Goal: Task Accomplishment & Management: Manage account settings

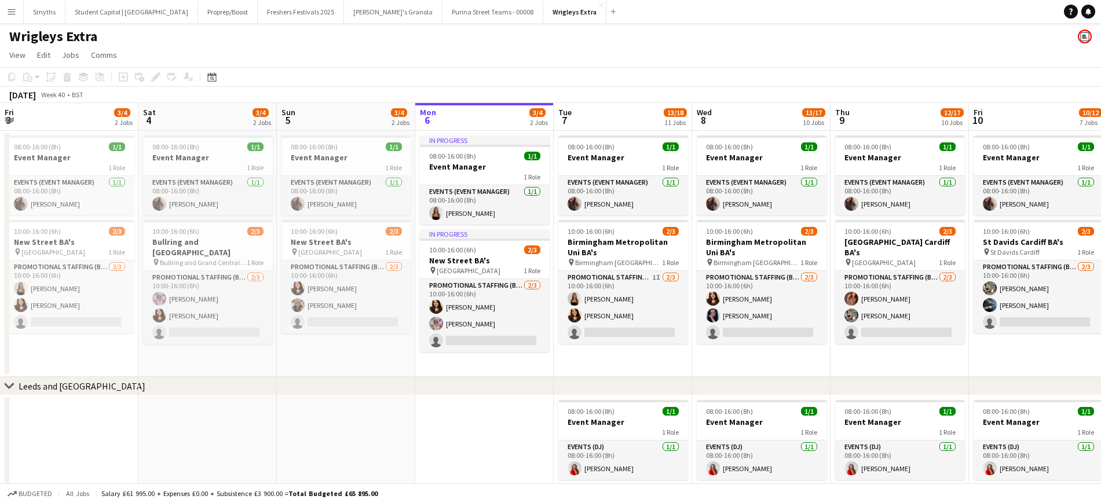
scroll to position [0, 277]
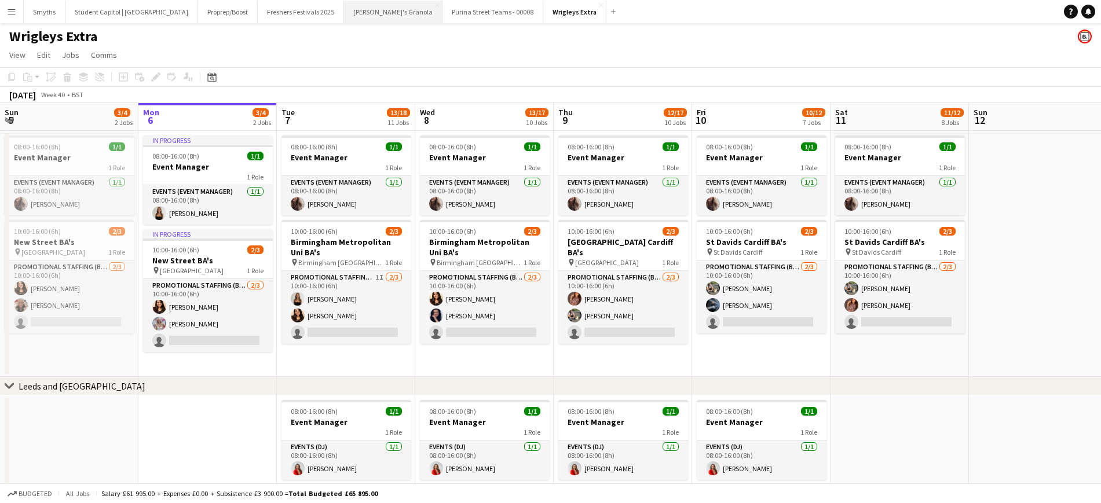
click at [357, 12] on button "[PERSON_NAME]'s Granola Close" at bounding box center [393, 12] width 98 height 23
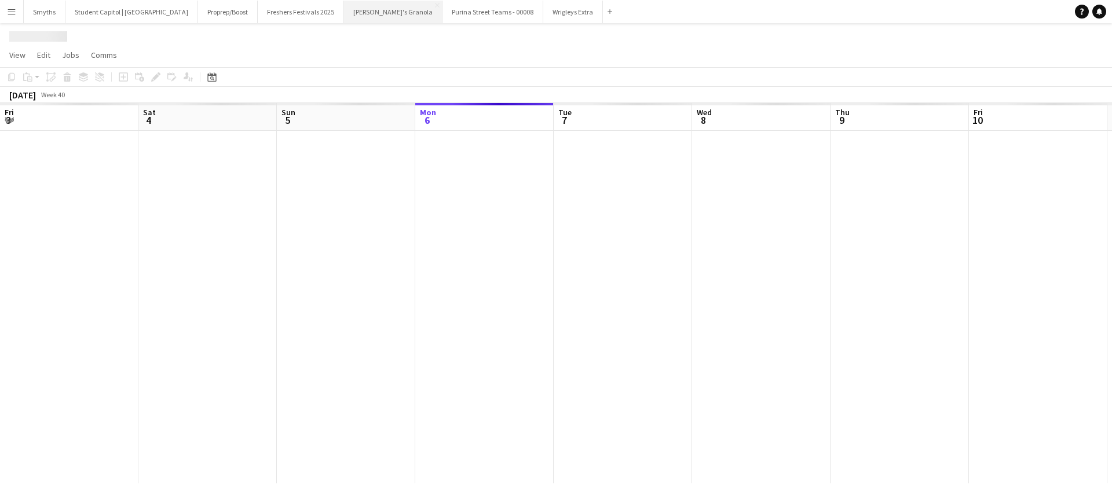
scroll to position [0, 277]
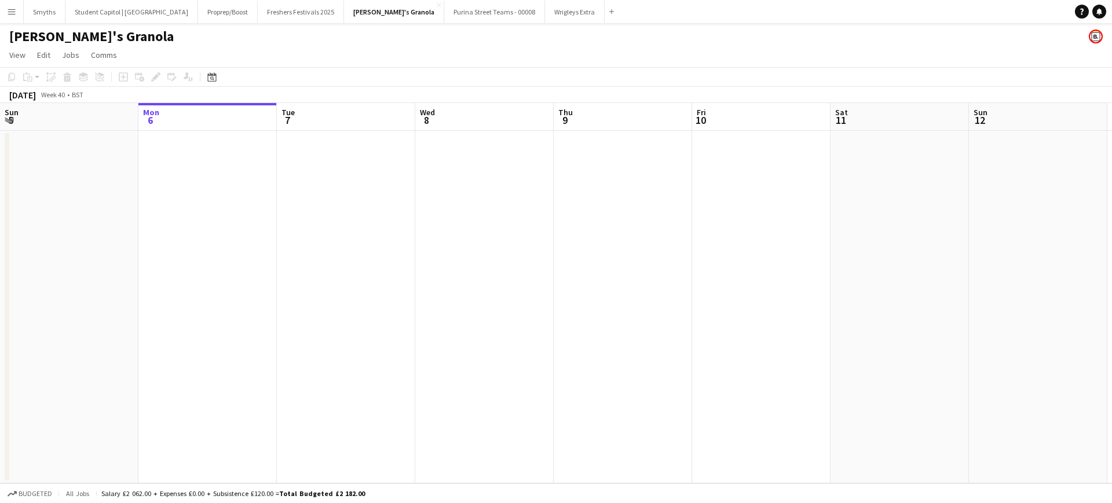
click at [13, 11] on app-icon "Menu" at bounding box center [11, 11] width 9 height 9
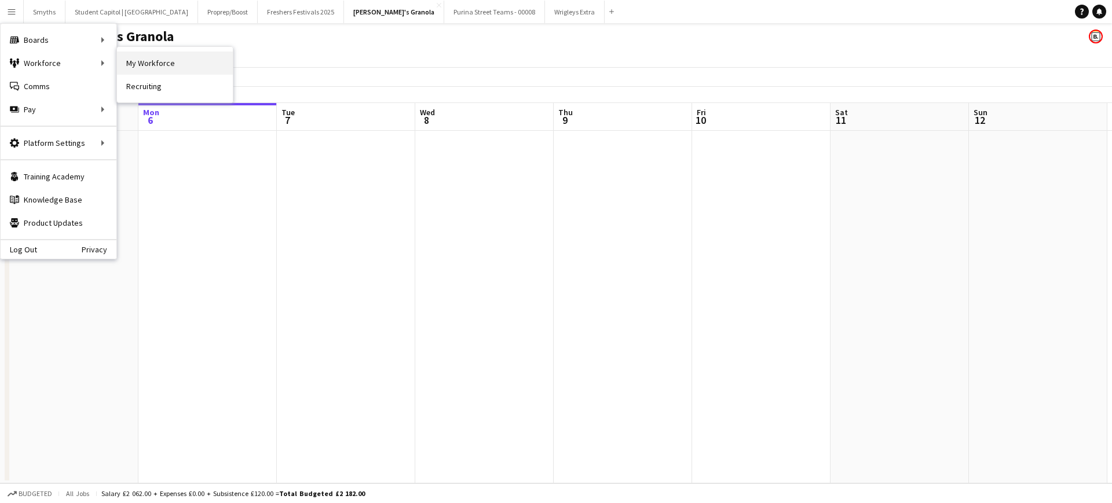
click at [162, 65] on link "My Workforce" at bounding box center [175, 63] width 116 height 23
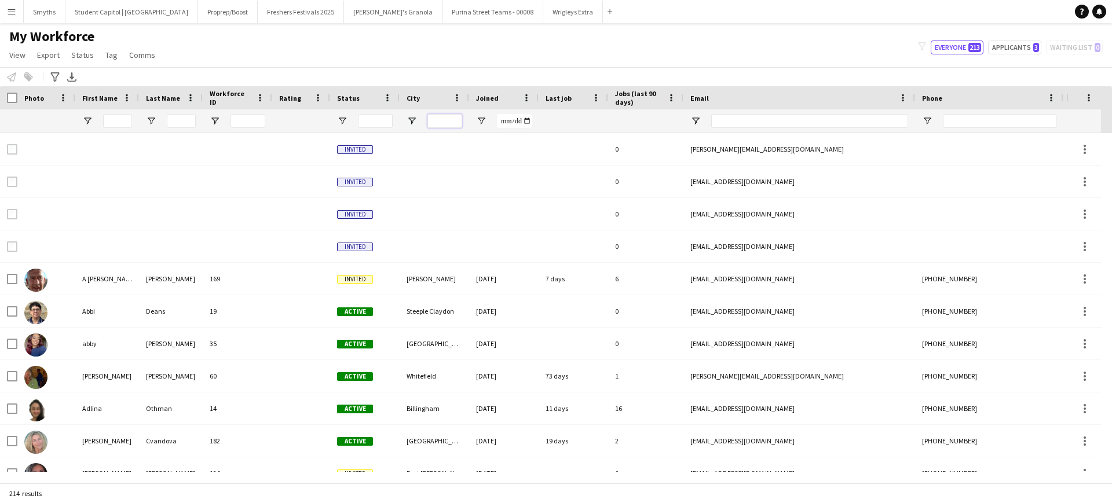
click at [427, 115] on input "City Filter Input" at bounding box center [444, 121] width 35 height 14
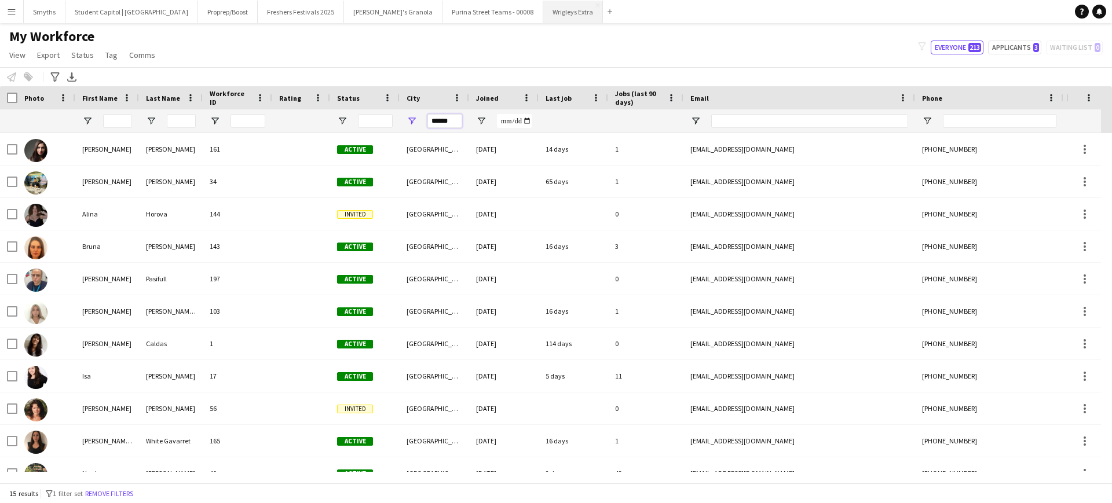
type input "******"
drag, startPoint x: 501, startPoint y: 11, endPoint x: 342, endPoint y: 12, distance: 159.3
click at [344, 12] on button "[PERSON_NAME]'s Granola Close" at bounding box center [393, 12] width 98 height 23
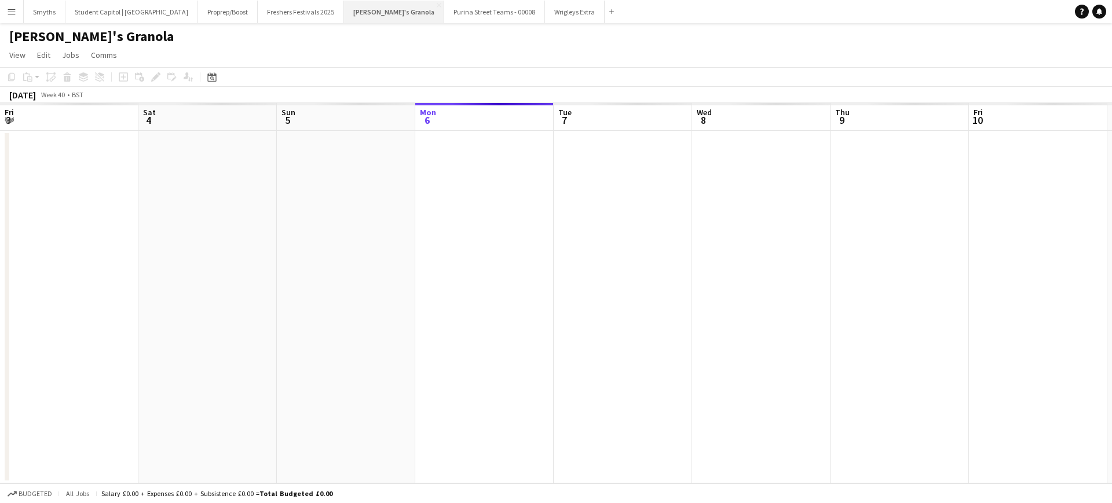
scroll to position [0, 277]
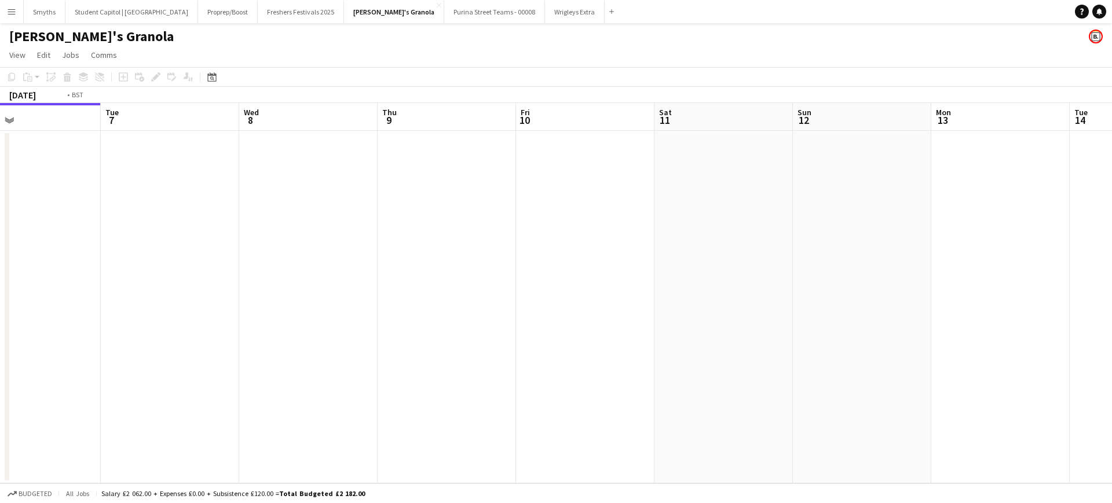
drag, startPoint x: 609, startPoint y: 326, endPoint x: 346, endPoint y: 323, distance: 263.6
click at [315, 323] on app-calendar-viewport "Fri 3 Sat 4 Sun 5 Mon 6 Tue 7 Wed 8 Thu 9 Fri 10 Sat 11 Sun 12 Mon 13 Tue 14 We…" at bounding box center [556, 293] width 1112 height 381
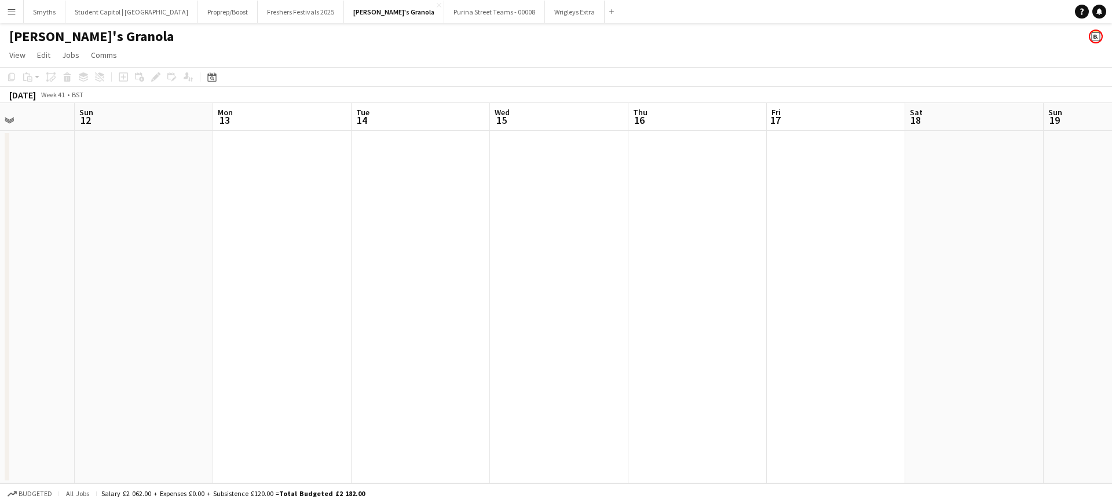
drag, startPoint x: 765, startPoint y: 335, endPoint x: 237, endPoint y: 322, distance: 527.8
click at [207, 323] on app-calendar-viewport "Thu 9 Fri 10 Sat 11 Sun 12 Mon 13 Tue 14 Wed 15 Thu 16 Fri 17 Sat 18 Sun 19 Mon…" at bounding box center [556, 293] width 1112 height 381
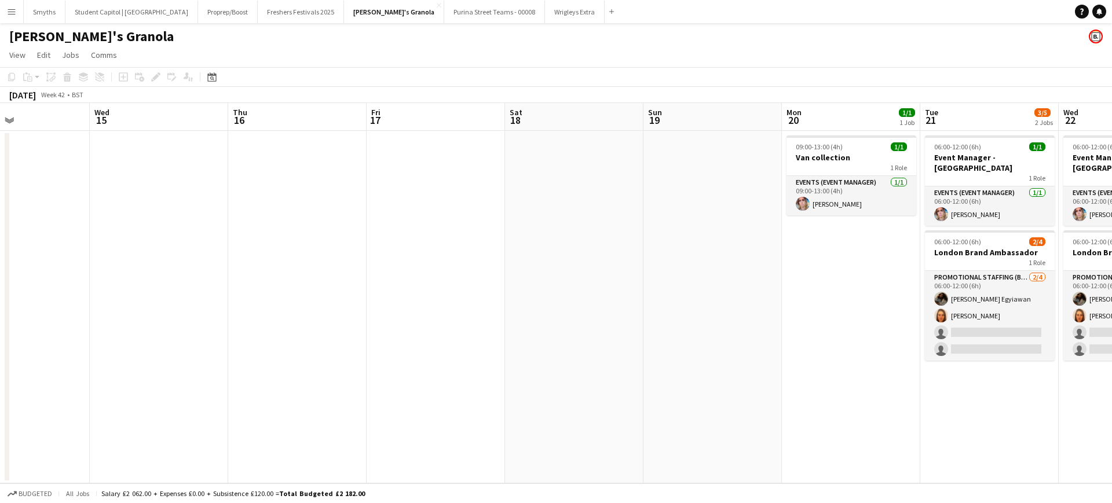
drag, startPoint x: 615, startPoint y: 325, endPoint x: 602, endPoint y: 326, distance: 12.2
click at [339, 329] on app-calendar-viewport "Sun 12 Mon 13 Tue 14 Wed 15 Thu 16 Fri 17 Sat 18 Sun 19 Mon 20 1/1 1 Job Tue 21…" at bounding box center [556, 293] width 1112 height 381
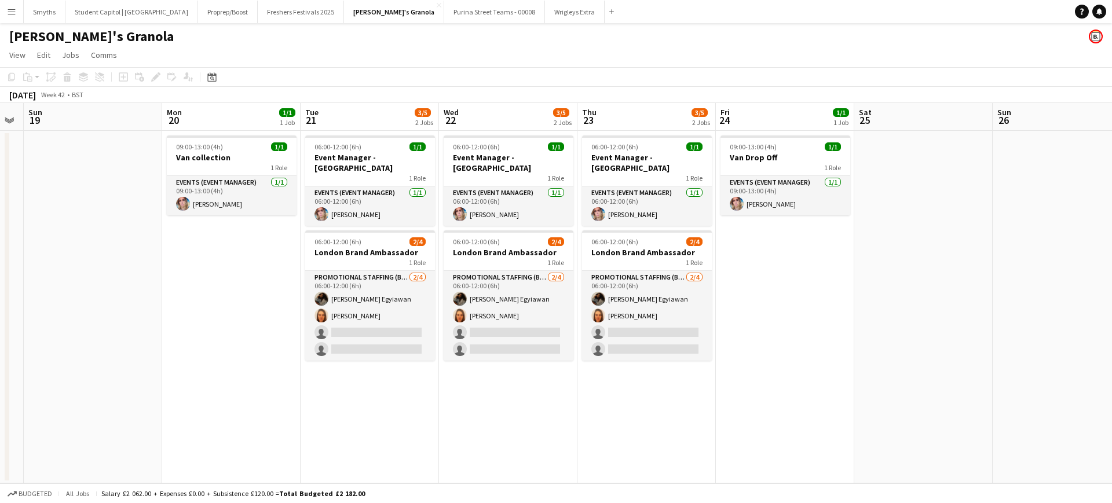
scroll to position [0, 426]
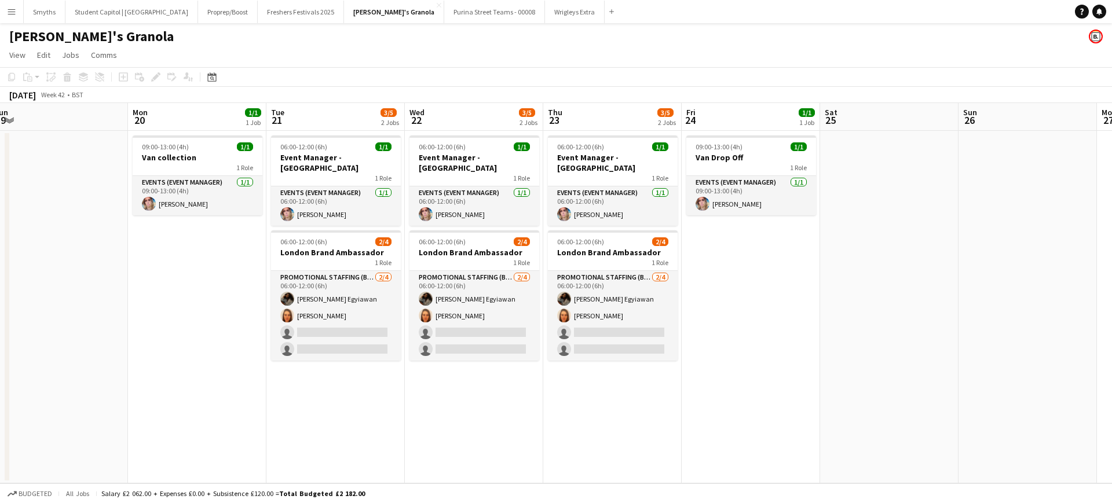
drag, startPoint x: 644, startPoint y: 321, endPoint x: 268, endPoint y: 346, distance: 376.8
click at [268, 346] on app-calendar-viewport "Thu 16 Fri 17 Sat 18 Sun 19 Mon 20 1/1 1 Job Tue 21 3/5 2 Jobs Wed 22 3/5 2 Job…" at bounding box center [556, 293] width 1112 height 381
click at [17, 13] on button "Menu" at bounding box center [11, 11] width 23 height 23
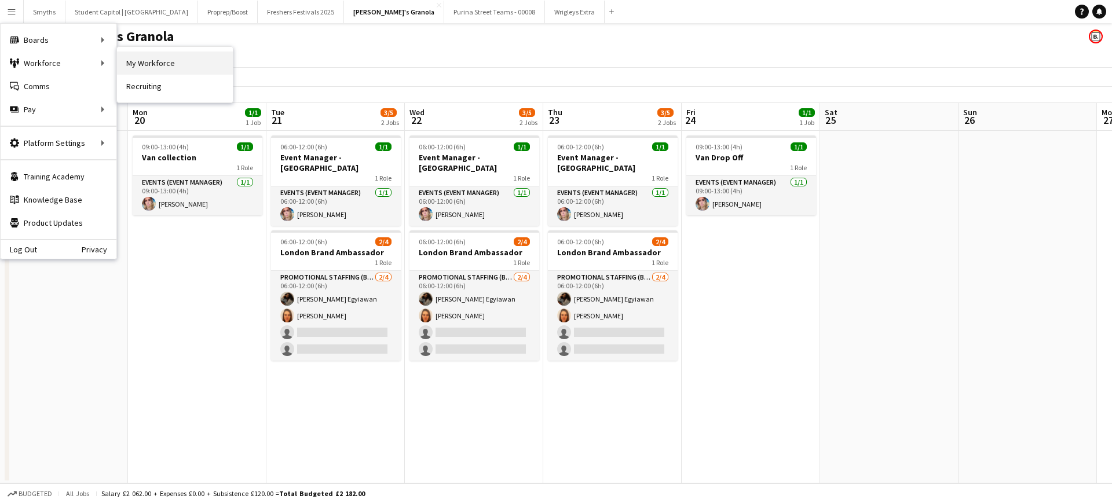
click at [180, 61] on link "My Workforce" at bounding box center [175, 63] width 116 height 23
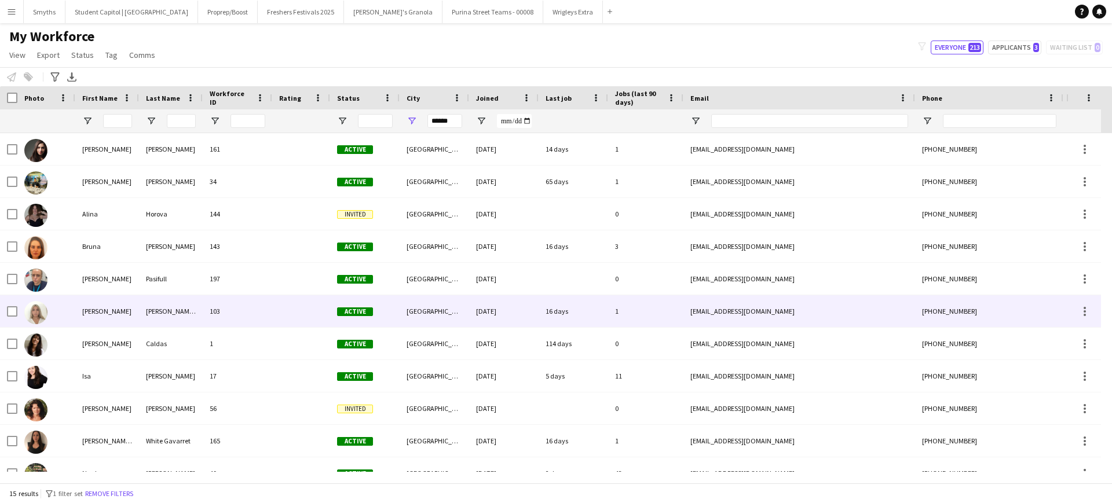
click at [100, 315] on div "[PERSON_NAME]" at bounding box center [107, 311] width 64 height 32
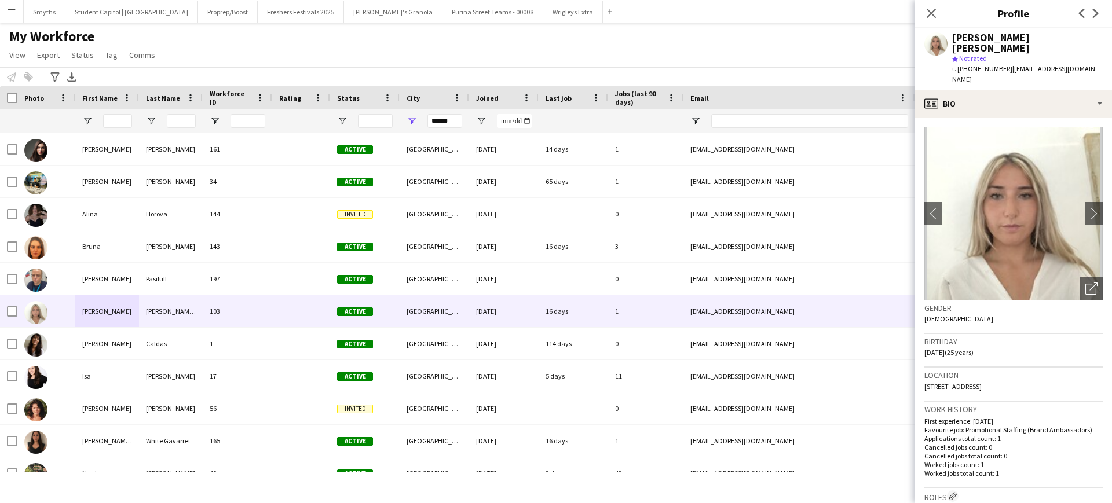
drag, startPoint x: 1006, startPoint y: 61, endPoint x: 1072, endPoint y: 58, distance: 65.5
click at [1072, 64] on span "| [EMAIL_ADDRESS][DOMAIN_NAME]" at bounding box center [1025, 73] width 147 height 19
copy span "[EMAIL_ADDRESS][DOMAIN_NAME]"
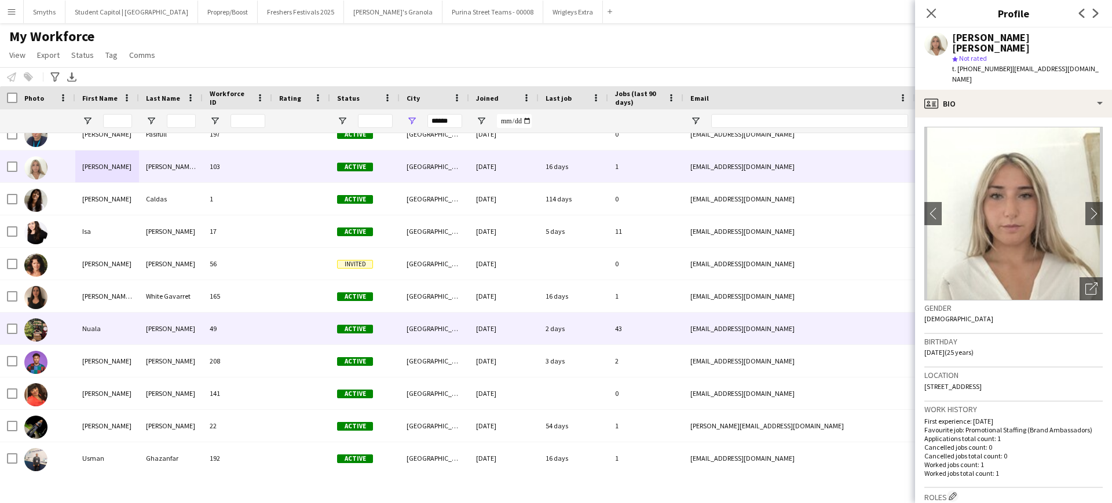
scroll to position [148, 0]
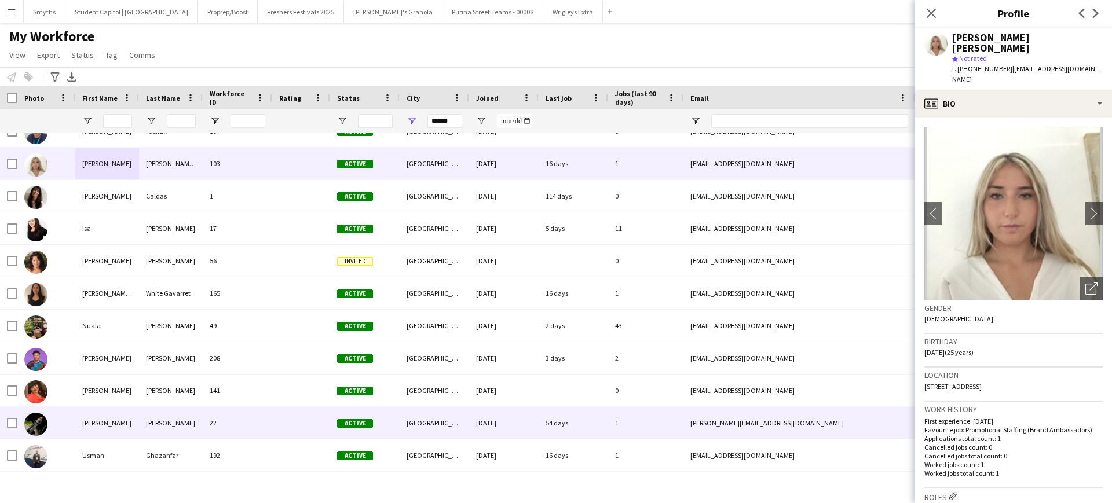
click at [127, 425] on div "[PERSON_NAME]" at bounding box center [107, 423] width 64 height 32
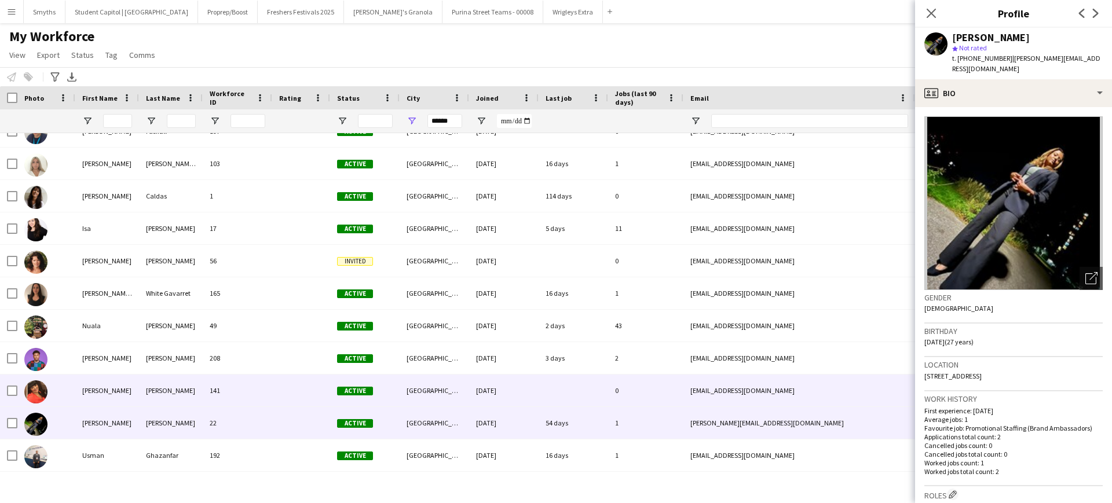
click at [103, 397] on div "[PERSON_NAME]" at bounding box center [107, 391] width 64 height 32
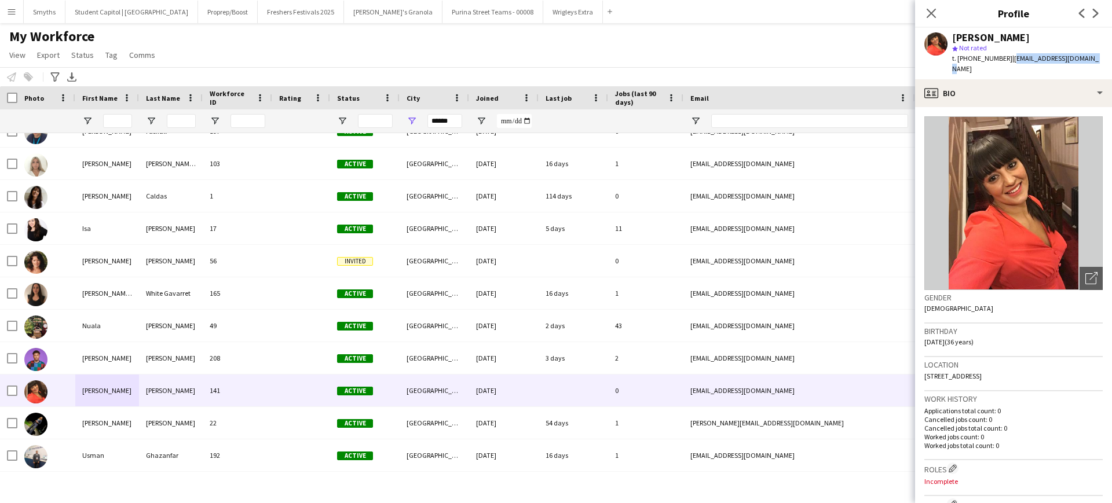
drag, startPoint x: 1088, startPoint y: 54, endPoint x: 1007, endPoint y: 60, distance: 80.7
click at [1007, 60] on div "[PERSON_NAME] star Not rated t. [PHONE_NUMBER] | [EMAIL_ADDRESS][DOMAIN_NAME]" at bounding box center [1013, 54] width 197 height 52
copy span "[EMAIL_ADDRESS][DOMAIN_NAME]"
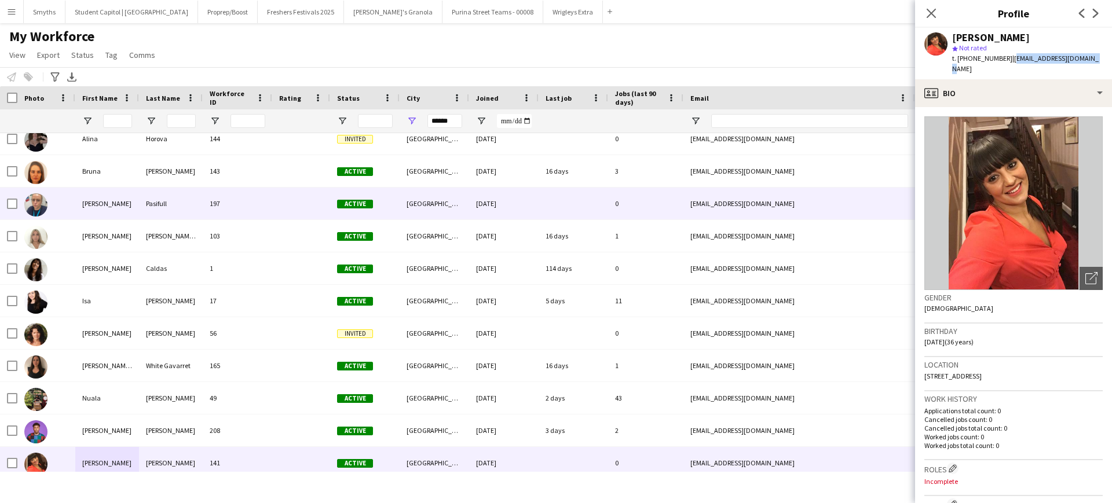
scroll to position [3, 0]
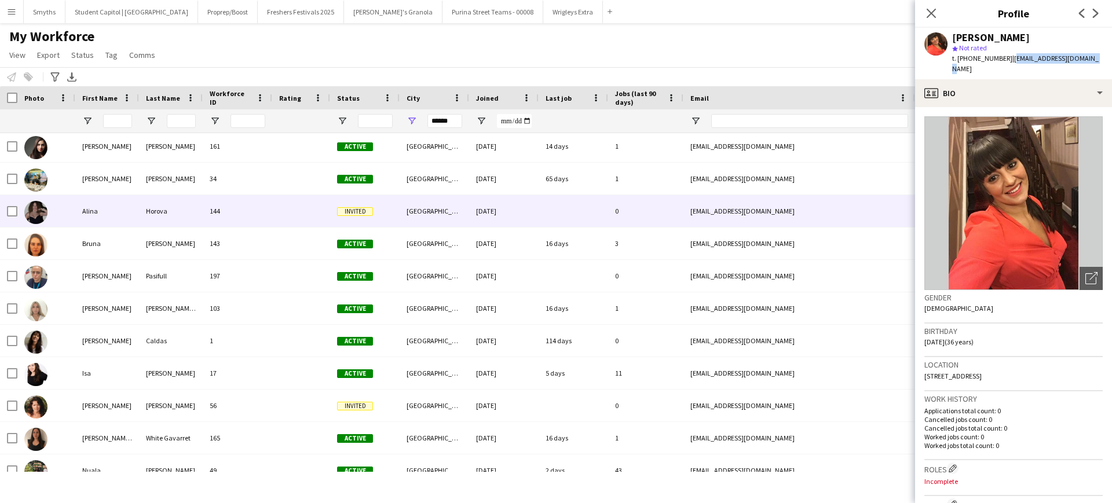
click at [111, 207] on div "Alina" at bounding box center [107, 211] width 64 height 32
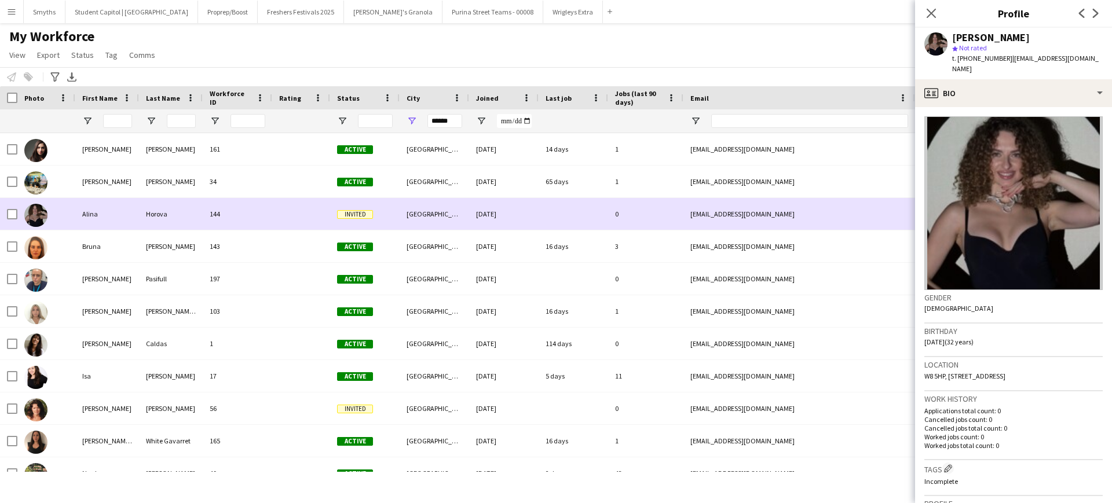
scroll to position [0, 0]
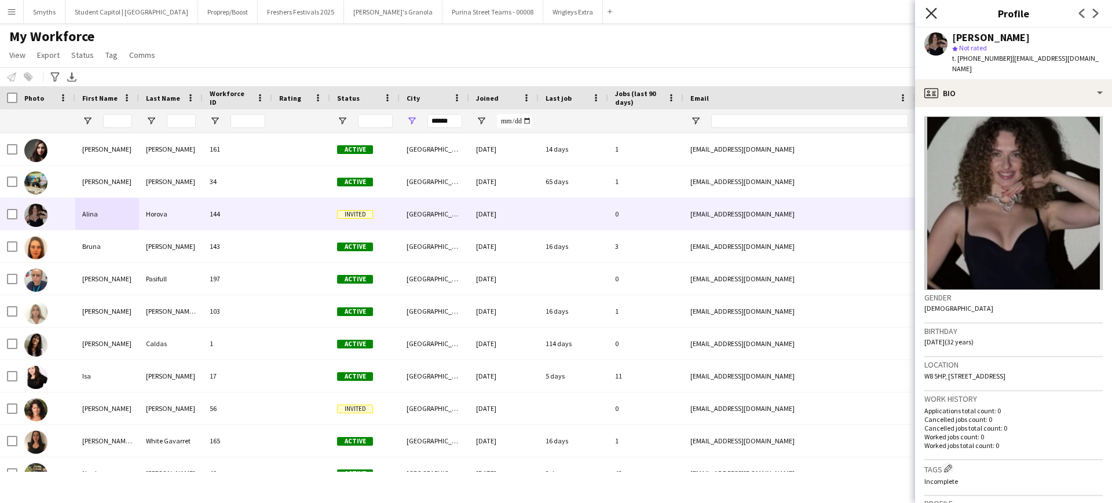
click at [928, 13] on icon "Close pop-in" at bounding box center [931, 13] width 11 height 11
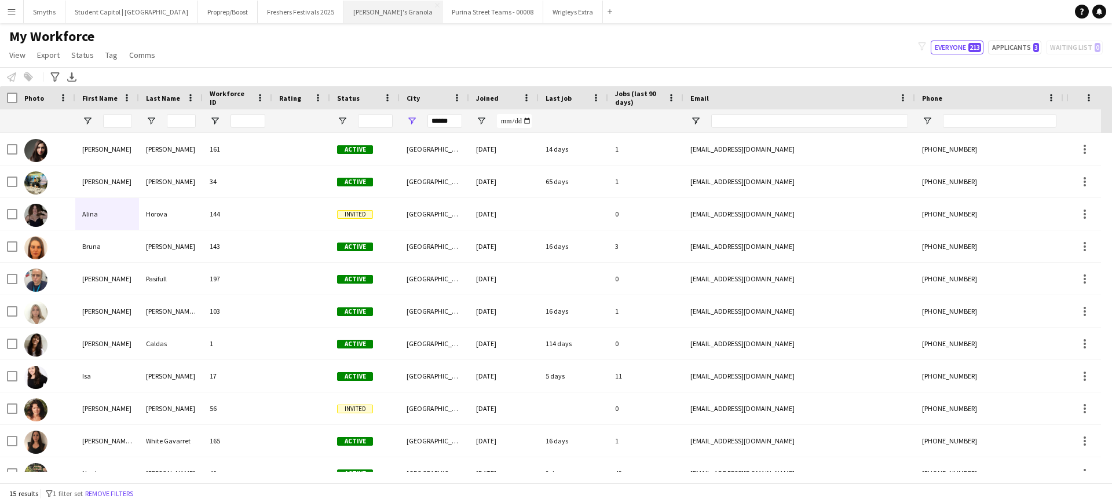
click at [344, 15] on button "[PERSON_NAME]'s Granola Close" at bounding box center [393, 12] width 98 height 23
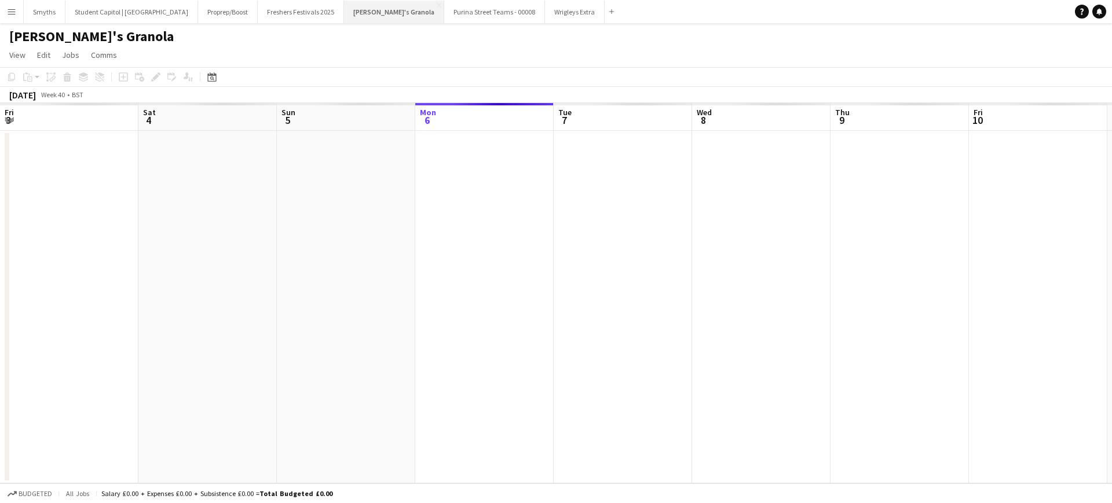
scroll to position [0, 277]
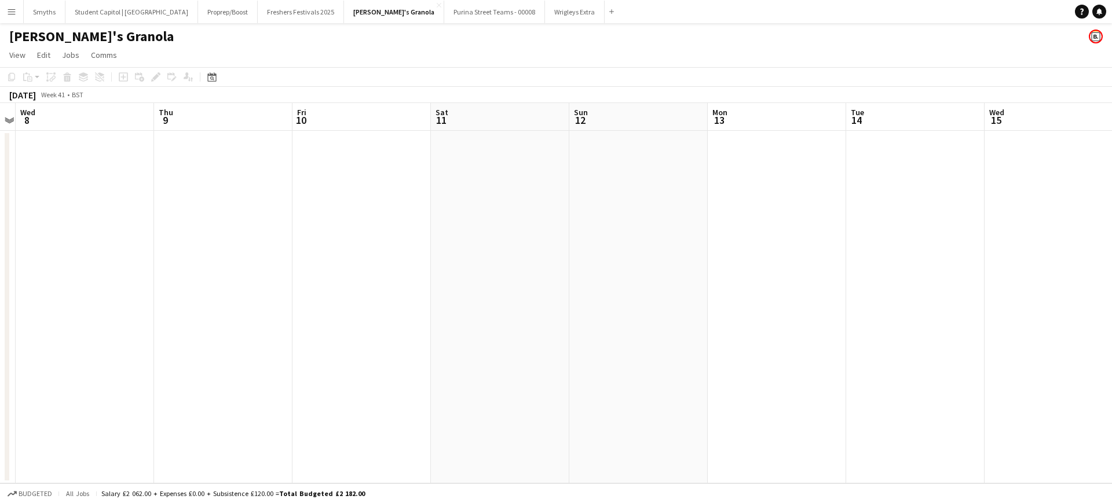
click at [313, 279] on app-calendar-viewport "Sun 5 Mon 6 Tue 7 Wed 8 Thu 9 Fri 10 Sat 11 Sun 12 Mon 13 Tue 14 Wed 15 Thu 16 …" at bounding box center [556, 293] width 1112 height 381
drag, startPoint x: 836, startPoint y: 286, endPoint x: 296, endPoint y: 272, distance: 540.6
click at [291, 273] on app-calendar-viewport "Tue 7 Wed 8 Thu 9 Fri 10 Sat 11 Sun 12 Mon 13 Tue 14 Wed 15 Thu 16 Fri 17 Sat 1…" at bounding box center [556, 293] width 1112 height 381
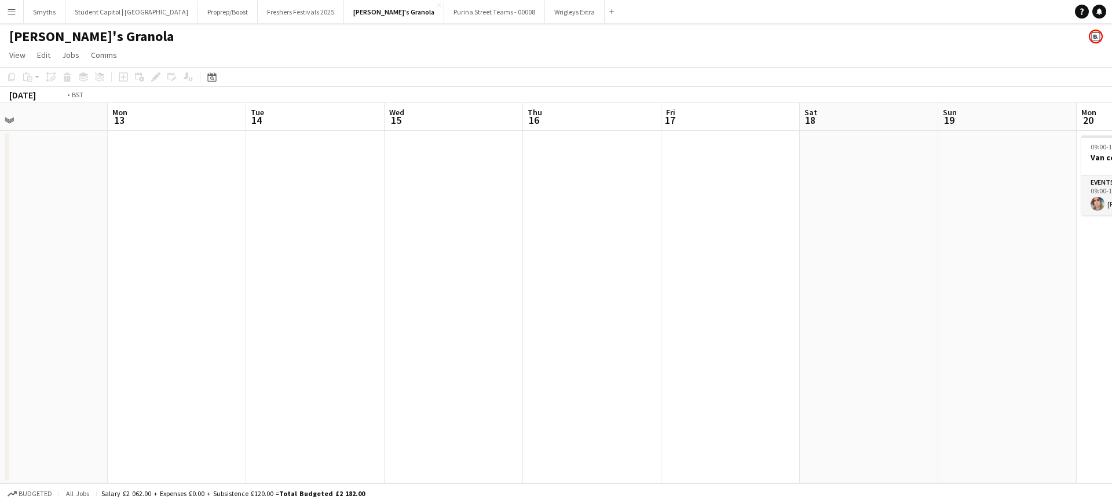
drag, startPoint x: 784, startPoint y: 280, endPoint x: 179, endPoint y: 248, distance: 605.5
click at [174, 251] on app-calendar-viewport "Thu 9 Fri 10 Sat 11 Sun 12 Mon 13 Tue 14 Wed 15 Thu 16 Fri 17 Sat 18 Sun 19 Mon…" at bounding box center [556, 293] width 1112 height 381
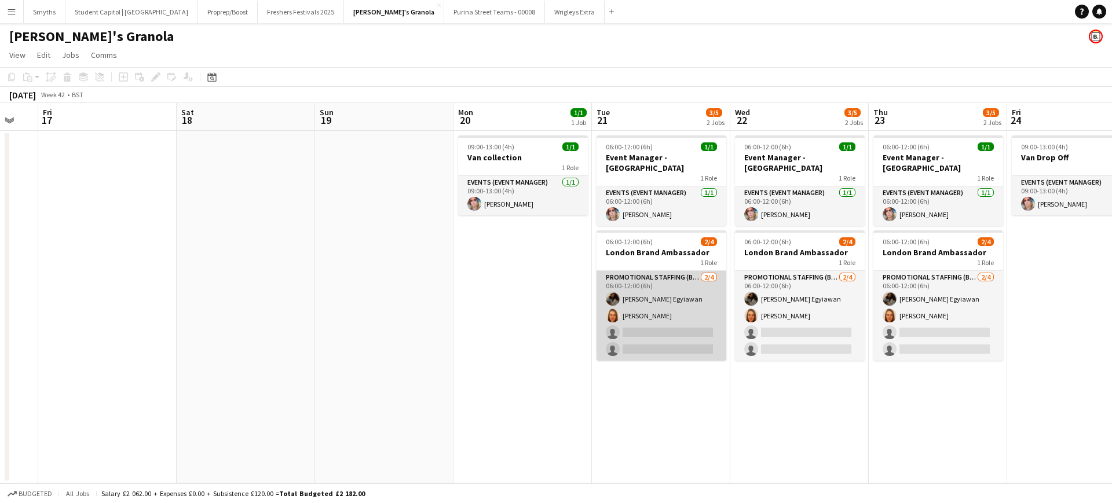
click at [659, 316] on app-card-role "Promotional Staffing (Brand Ambassadors) [DATE] 06:00-12:00 (6h) [PERSON_NAME] …" at bounding box center [662, 316] width 130 height 90
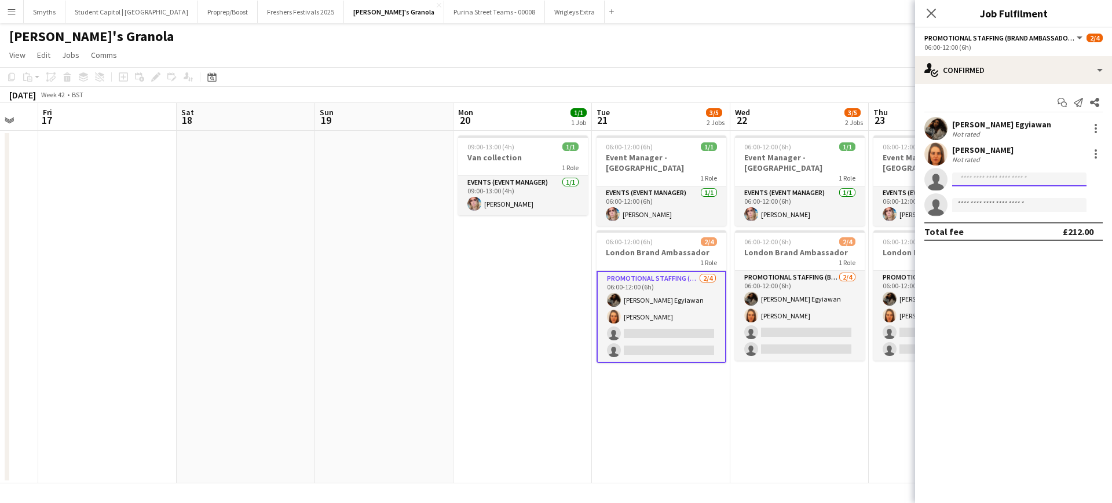
click at [996, 176] on input at bounding box center [1019, 180] width 134 height 14
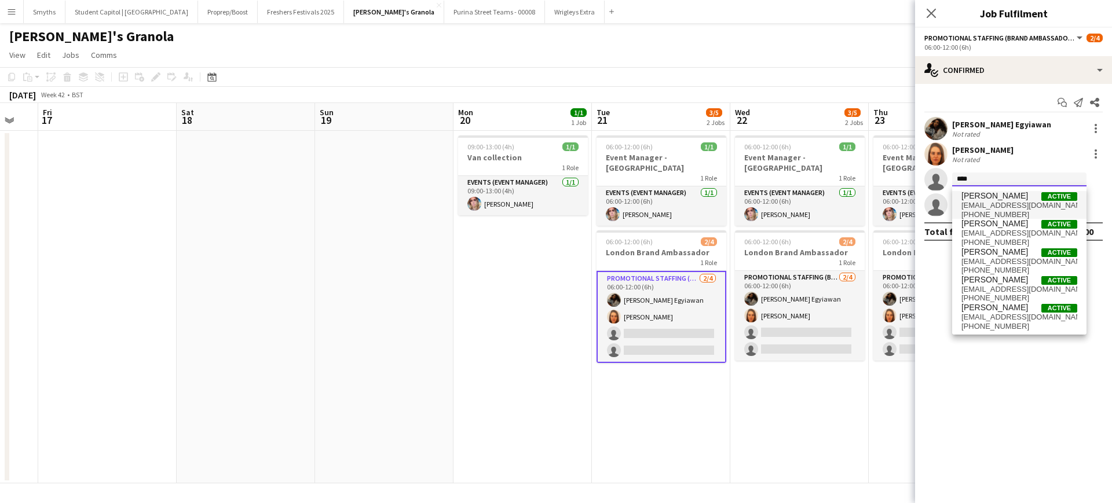
type input "****"
click at [1008, 204] on span "[EMAIL_ADDRESS][DOMAIN_NAME]" at bounding box center [1019, 205] width 116 height 9
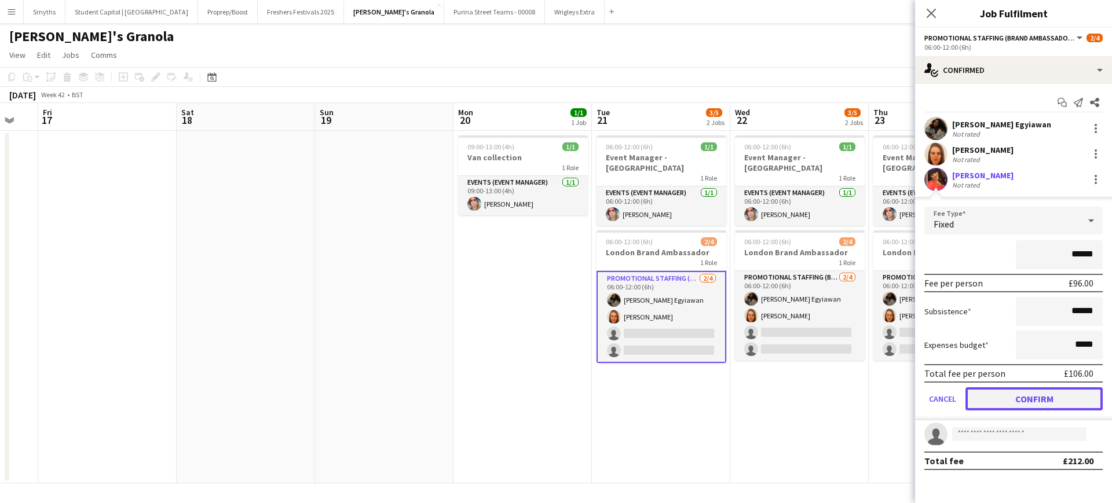
click at [1050, 396] on button "Confirm" at bounding box center [1034, 398] width 137 height 23
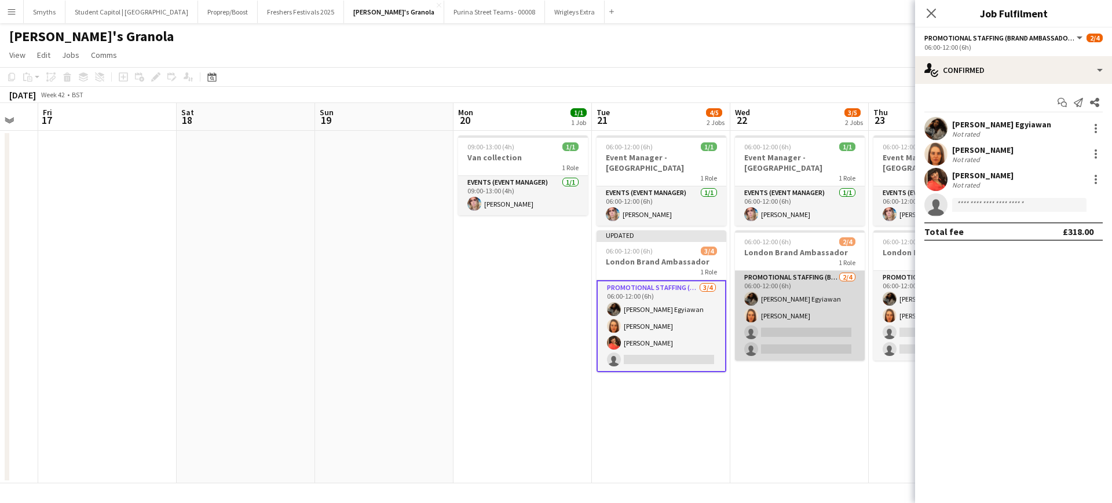
click at [805, 317] on app-card-role "Promotional Staffing (Brand Ambassadors) [DATE] 06:00-12:00 (6h) [PERSON_NAME] …" at bounding box center [800, 316] width 130 height 90
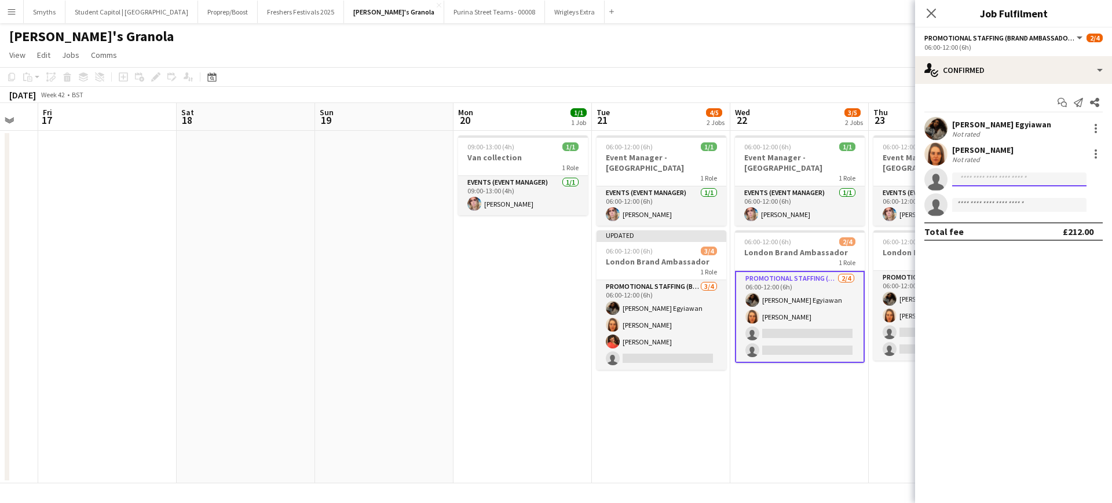
click at [1002, 179] on input at bounding box center [1019, 180] width 134 height 14
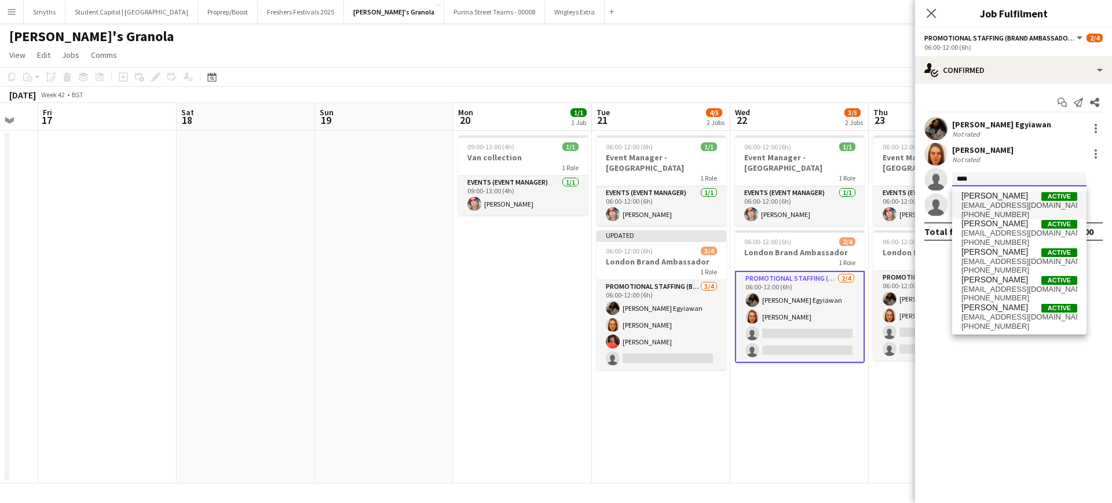
type input "****"
click at [1000, 203] on span "[EMAIL_ADDRESS][DOMAIN_NAME]" at bounding box center [1019, 205] width 116 height 9
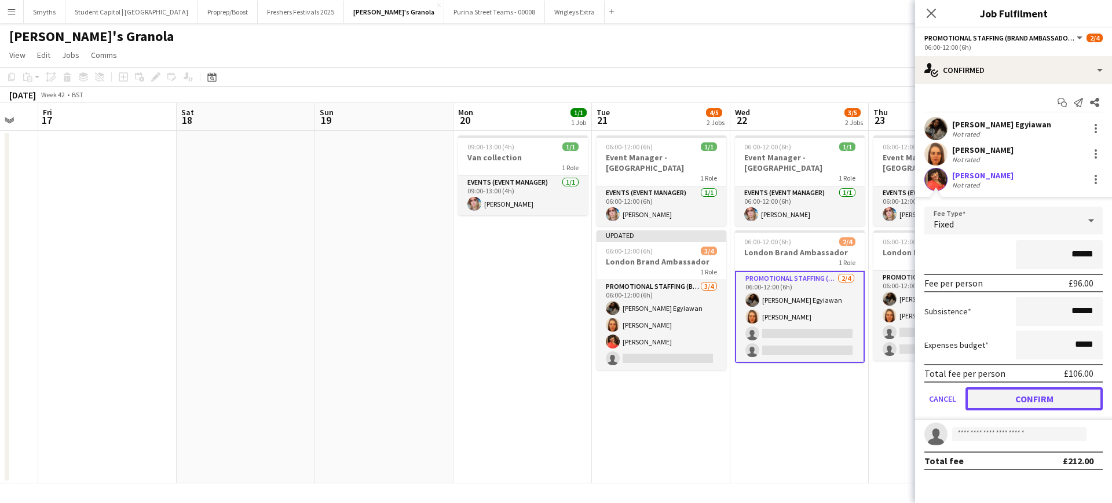
click at [1019, 400] on button "Confirm" at bounding box center [1034, 398] width 137 height 23
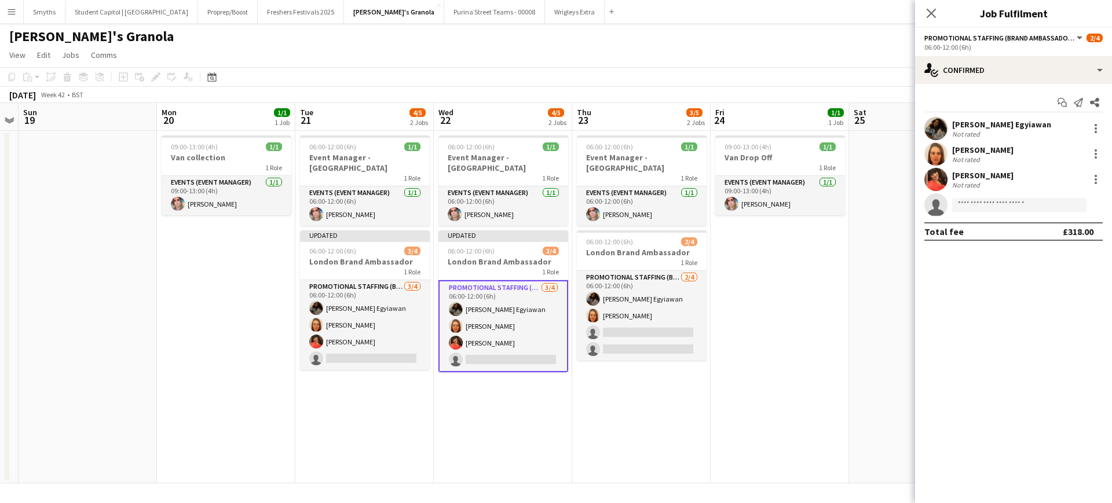
scroll to position [0, 444]
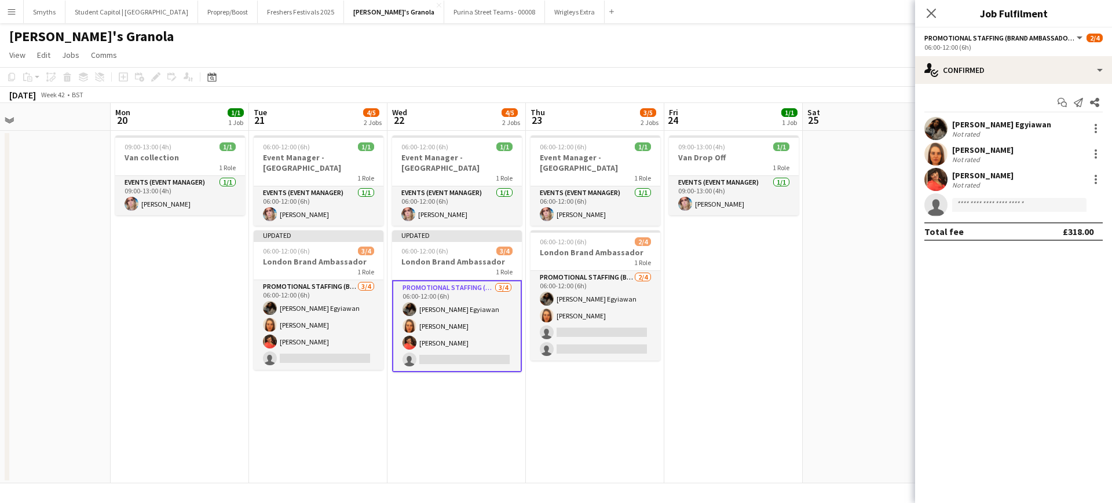
drag, startPoint x: 868, startPoint y: 403, endPoint x: 544, endPoint y: 356, distance: 327.7
click at [533, 371] on app-calendar-viewport "Thu 16 Fri 17 Sat 18 Sun 19 Mon 20 1/1 1 Job Tue 21 4/5 2 Jobs Wed 22 4/5 2 Job…" at bounding box center [556, 293] width 1112 height 381
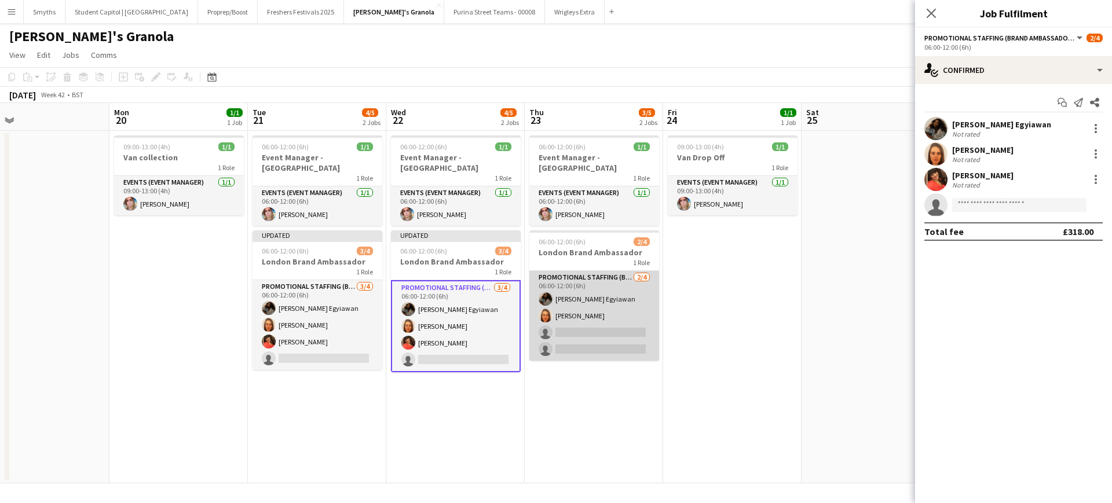
click at [571, 315] on app-card-role "Promotional Staffing (Brand Ambassadors) [DATE] 06:00-12:00 (6h) [PERSON_NAME] …" at bounding box center [594, 316] width 130 height 90
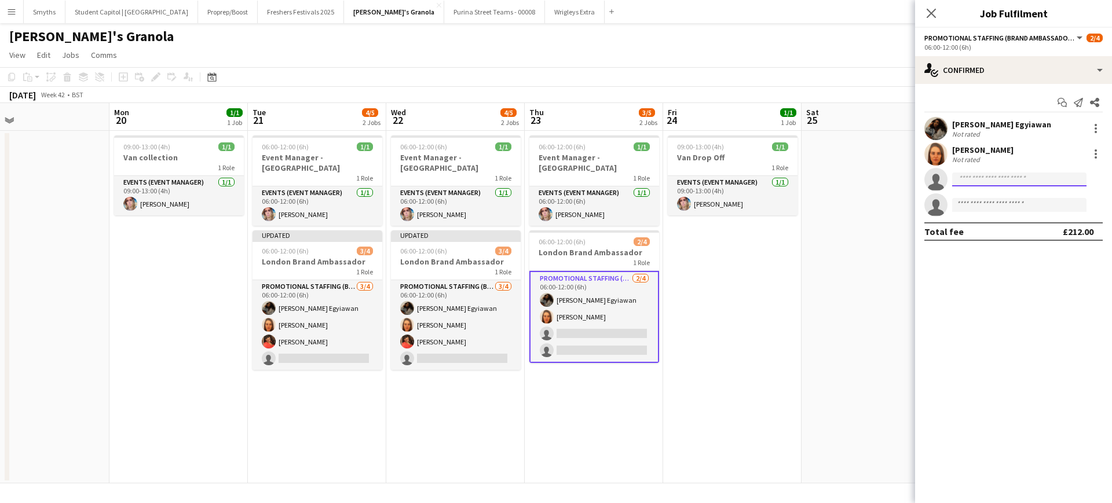
click at [986, 180] on input at bounding box center [1019, 180] width 134 height 14
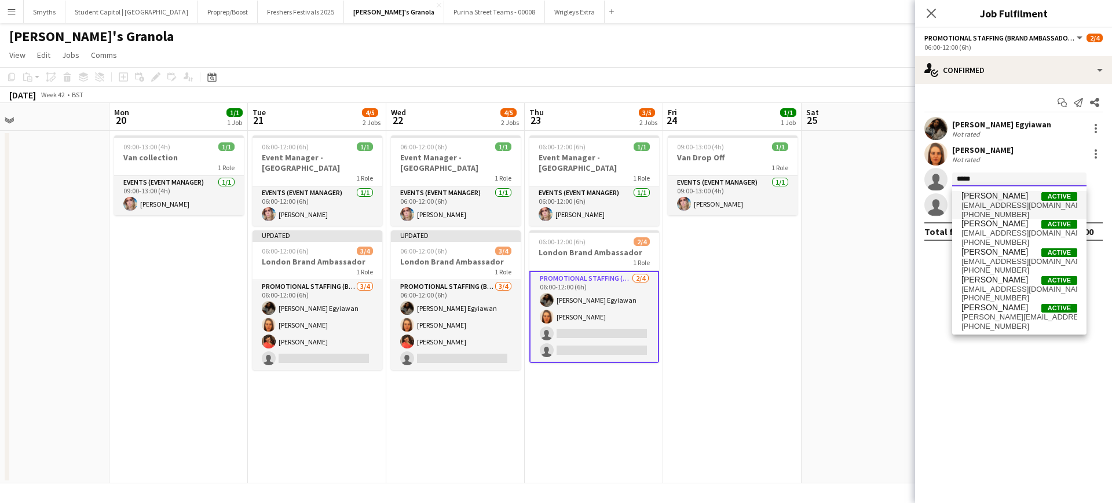
type input "*****"
click at [990, 202] on span "[EMAIL_ADDRESS][DOMAIN_NAME]" at bounding box center [1019, 205] width 116 height 9
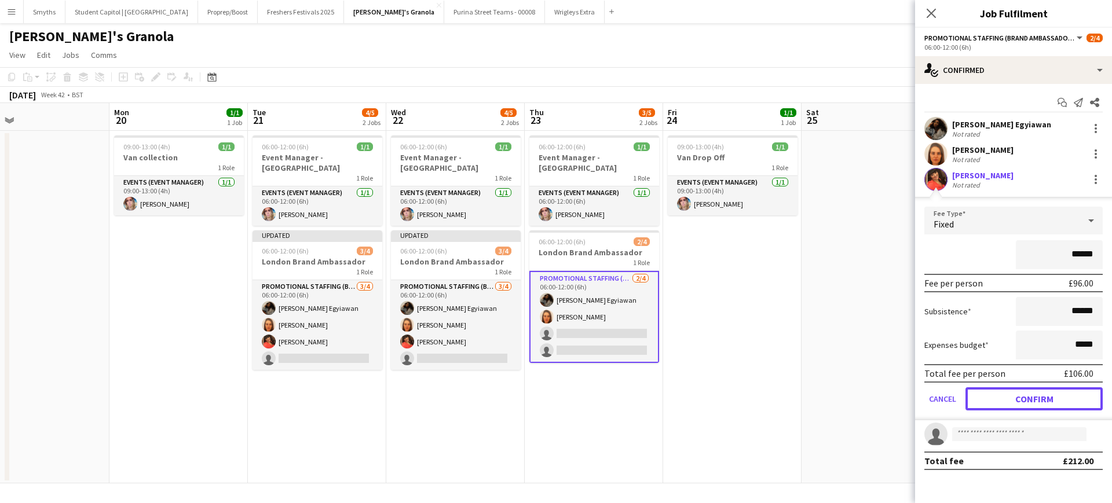
click at [1046, 393] on button "Confirm" at bounding box center [1034, 398] width 137 height 23
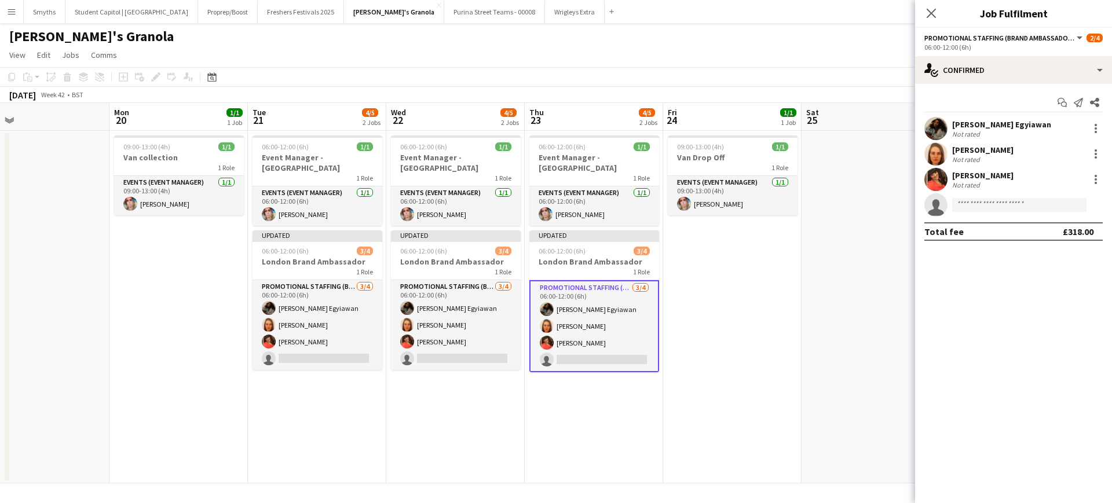
click at [825, 337] on app-date-cell at bounding box center [871, 307] width 138 height 353
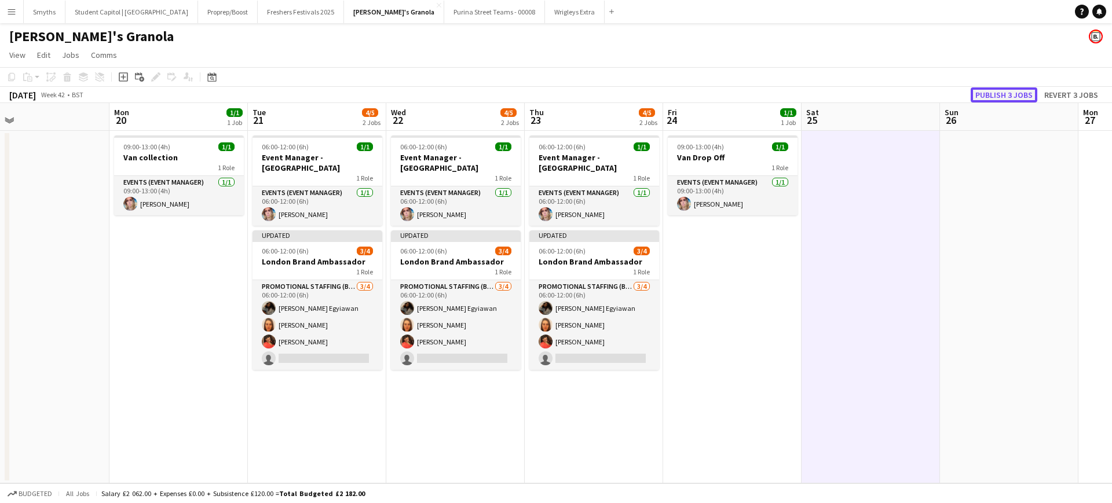
click at [991, 93] on button "Publish 3 jobs" at bounding box center [1004, 94] width 67 height 15
